Goal: Information Seeking & Learning: Understand process/instructions

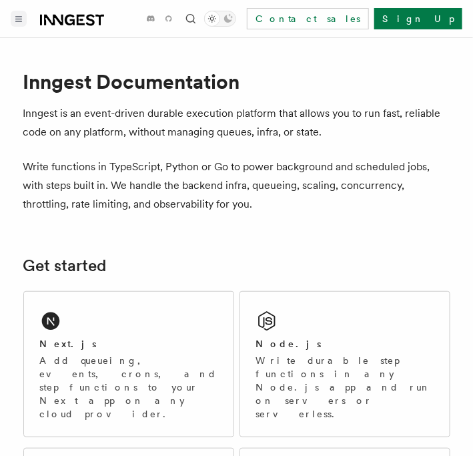
click at [12, 13] on button "Toggle navigation" at bounding box center [19, 19] width 16 height 16
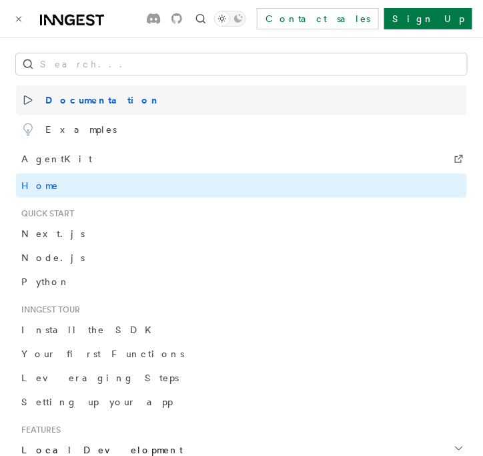
click at [69, 98] on span "Documentation" at bounding box center [90, 100] width 139 height 19
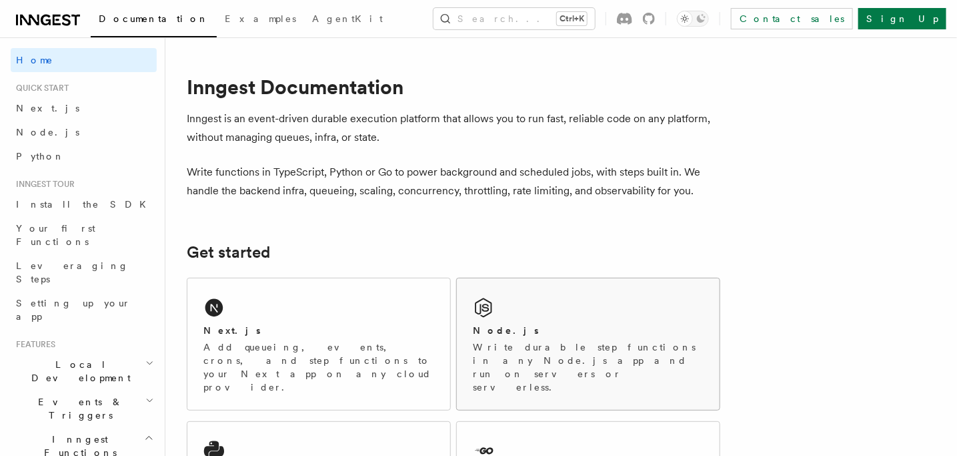
click at [472, 298] on div "Node.js Write durable step functions in any Node.js app and run on servers or s…" at bounding box center [588, 343] width 263 height 131
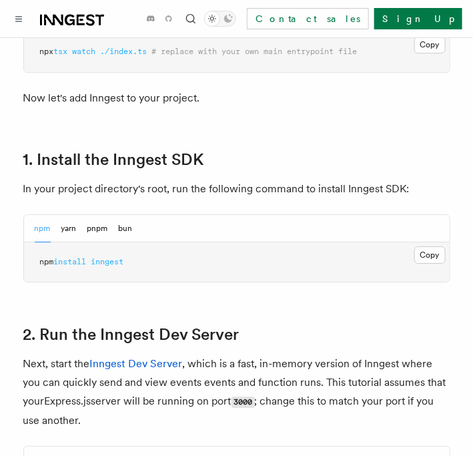
scroll to position [804, 0]
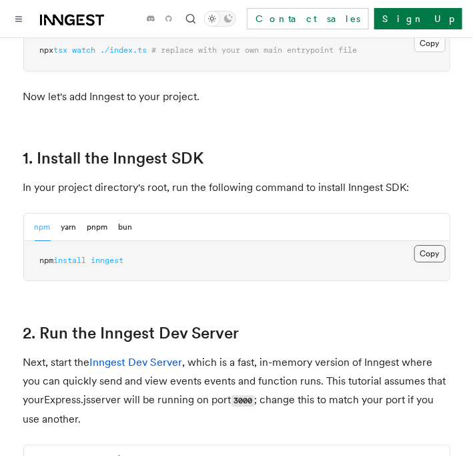
click at [421, 253] on button "Copy Copied" at bounding box center [429, 253] width 31 height 17
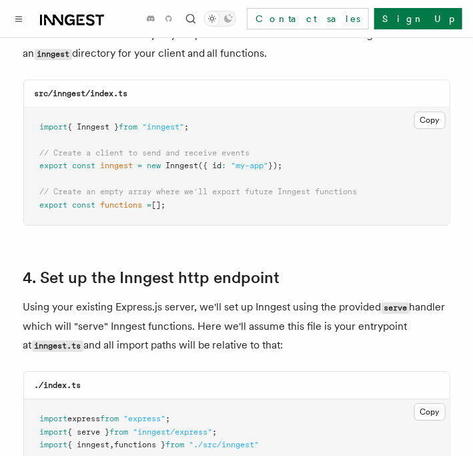
scroll to position [1835, 0]
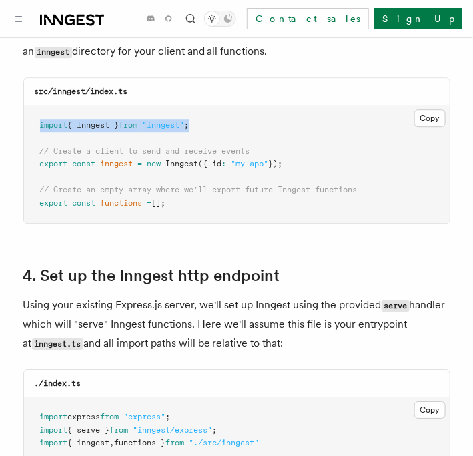
drag, startPoint x: 41, startPoint y: 108, endPoint x: 203, endPoint y: 107, distance: 162.8
click at [203, 107] on pre "import { Inngest } from "inngest" ; // Create a client to send and receive even…" at bounding box center [237, 164] width 426 height 118
copy span "import { Inngest } from "inngest" ;"
click at [203, 107] on pre "import { Inngest } from "inngest" ; // Create a client to send and receive even…" at bounding box center [237, 164] width 426 height 118
drag, startPoint x: 37, startPoint y: 145, endPoint x: 300, endPoint y: 140, distance: 262.9
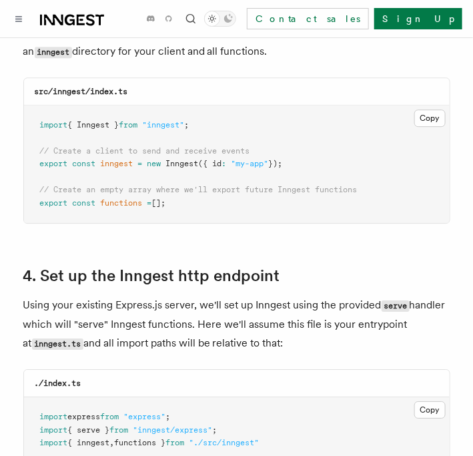
click at [300, 140] on pre "import { Inngest } from "inngest" ; // Create a client to send and receive even…" at bounding box center [237, 164] width 426 height 118
copy span "export const inngest = new Inngest ({ id : "my-app" });"
drag, startPoint x: 40, startPoint y: 183, endPoint x: 177, endPoint y: 182, distance: 137.4
click at [177, 182] on pre "import { Inngest } from "inngest" ; // Create a client to send and receive even…" at bounding box center [237, 164] width 426 height 118
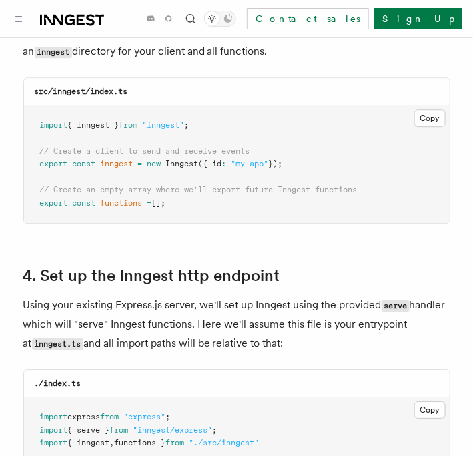
copy span "export const functions = [];"
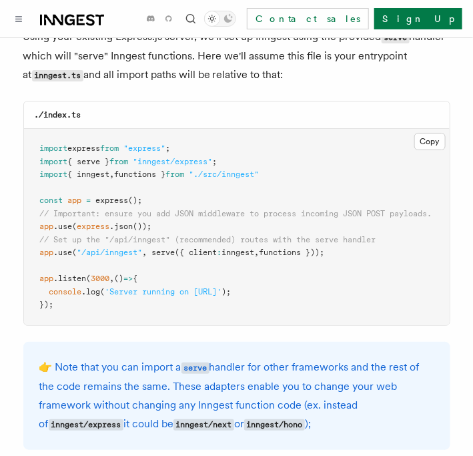
scroll to position [2103, 0]
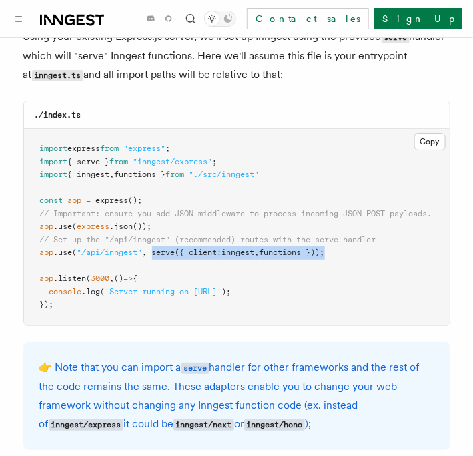
drag, startPoint x: 155, startPoint y: 233, endPoint x: 336, endPoint y: 237, distance: 180.2
click at [325, 247] on span "app .use ( "/api/inngest" , serve ({ client : inngest , functions }));" at bounding box center [182, 251] width 285 height 9
copy span "serve ({ client : inngest , functions }))"
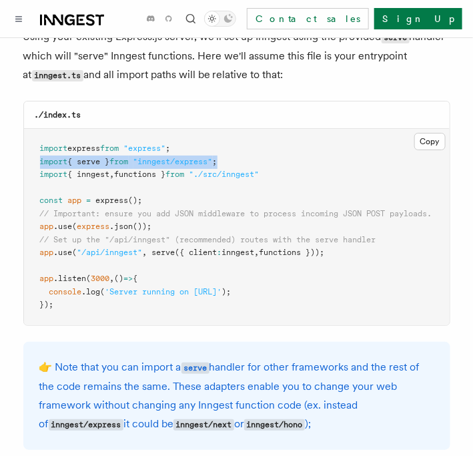
drag, startPoint x: 41, startPoint y: 141, endPoint x: 234, endPoint y: 140, distance: 193.5
click at [234, 140] on pre "import express from "express" ; import { serve } from "inngest/express" ; impor…" at bounding box center [237, 227] width 426 height 196
copy span "import { serve } from "inngest/express" ;"
click at [234, 140] on pre "import express from "express" ; import { serve } from "inngest/express" ; impor…" at bounding box center [237, 227] width 426 height 196
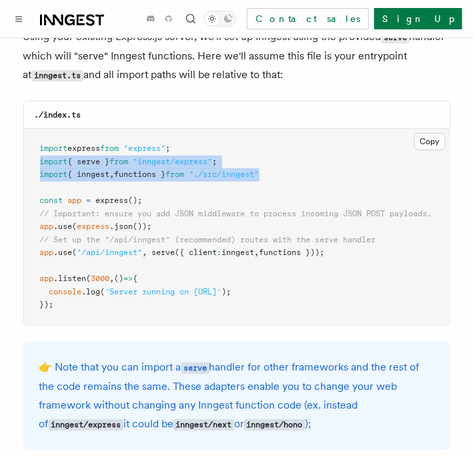
drag, startPoint x: 40, startPoint y: 144, endPoint x: 296, endPoint y: 153, distance: 255.7
click at [296, 153] on pre "import express from "express" ; import { serve } from "inngest/express" ; impor…" at bounding box center [237, 227] width 426 height 196
copy code "import { serve } from "inngest/express" ; import { inngest , functions } from "…"
click at [296, 153] on pre "import express from "express" ; import { serve } from "inngest/express" ; impor…" at bounding box center [237, 227] width 426 height 196
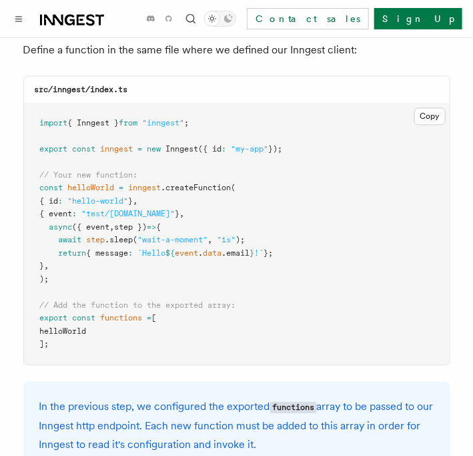
scroll to position [2748, 0]
